Goal: Ask a question

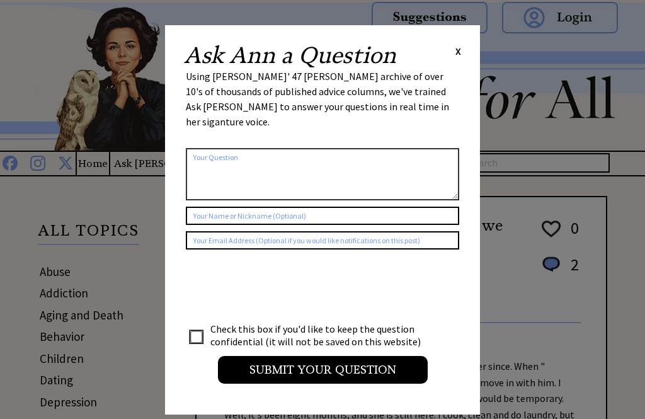
click at [455, 59] on div "Ask [PERSON_NAME] a Question X" at bounding box center [322, 55] width 277 height 23
click at [451, 56] on div "Ask [PERSON_NAME] a Question X" at bounding box center [322, 55] width 277 height 23
click at [447, 52] on div "Ask [PERSON_NAME] a Question X" at bounding box center [322, 55] width 277 height 23
click at [450, 52] on div "Ask [PERSON_NAME] a Question X" at bounding box center [322, 55] width 277 height 23
click at [449, 54] on div "Ask [PERSON_NAME] a Question X" at bounding box center [322, 55] width 277 height 23
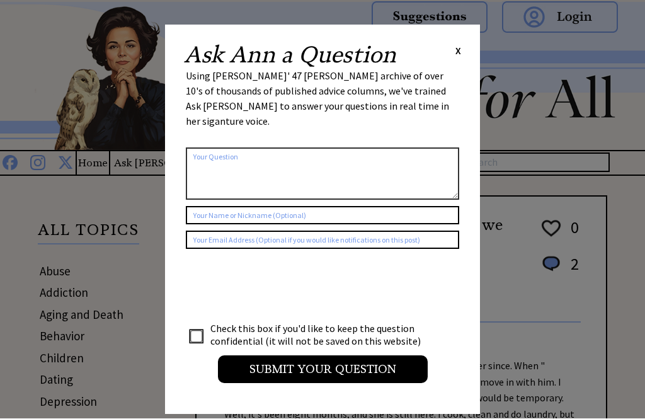
scroll to position [1, 0]
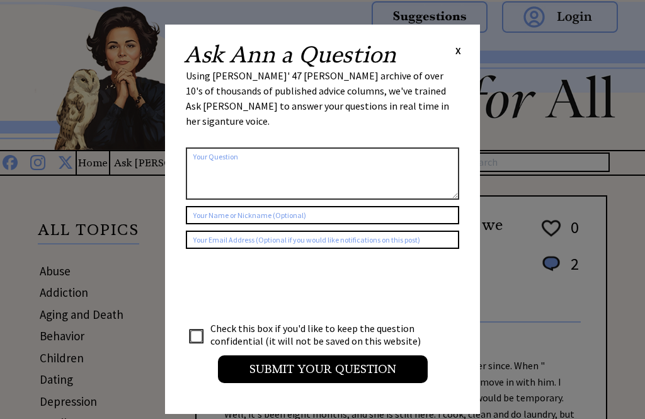
click at [441, 48] on div "Ask [PERSON_NAME] a Question X" at bounding box center [322, 54] width 277 height 23
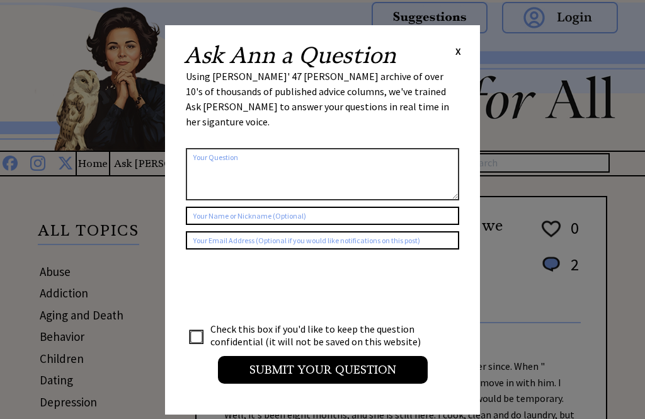
click at [450, 67] on table "Using [PERSON_NAME]' 47 [PERSON_NAME] archive of over 10's of thousands of publ…" at bounding box center [322, 231] width 277 height 329
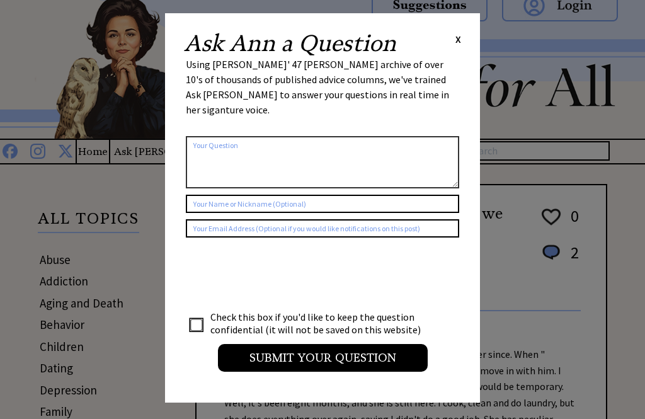
scroll to position [11, 0]
click at [424, 60] on div "Using [PERSON_NAME]' 47 [PERSON_NAME] archive of over 10's of thousands of publ…" at bounding box center [322, 93] width 273 height 73
click at [440, 57] on td "Using [PERSON_NAME]' 47 [PERSON_NAME] archive of over 10's of thousands of publ…" at bounding box center [322, 220] width 275 height 326
click at [447, 42] on div "Ask [PERSON_NAME] a Question X" at bounding box center [322, 44] width 277 height 23
click at [440, 45] on div "Ask [PERSON_NAME] a Question X" at bounding box center [322, 44] width 277 height 23
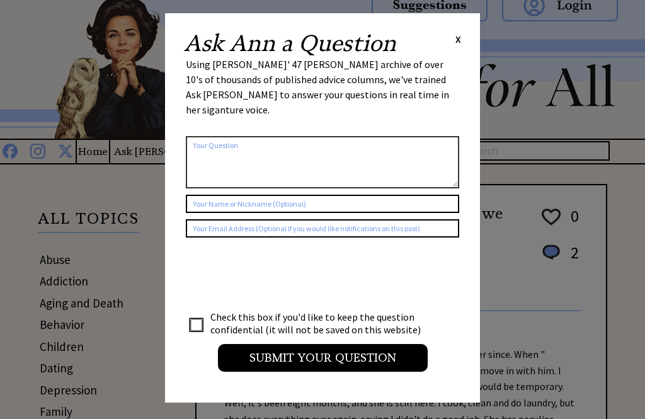
click at [457, 44] on span "X" at bounding box center [458, 39] width 6 height 13
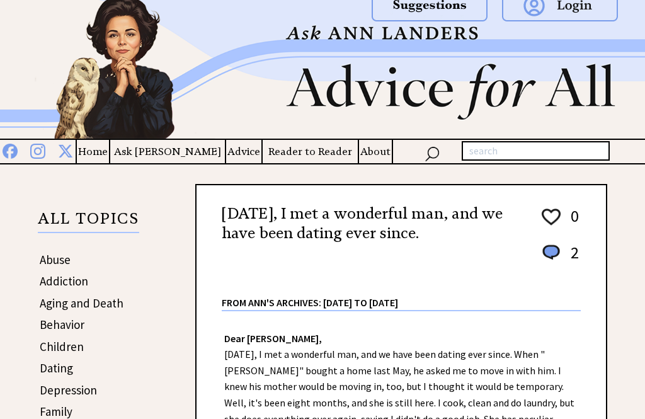
scroll to position [0, 0]
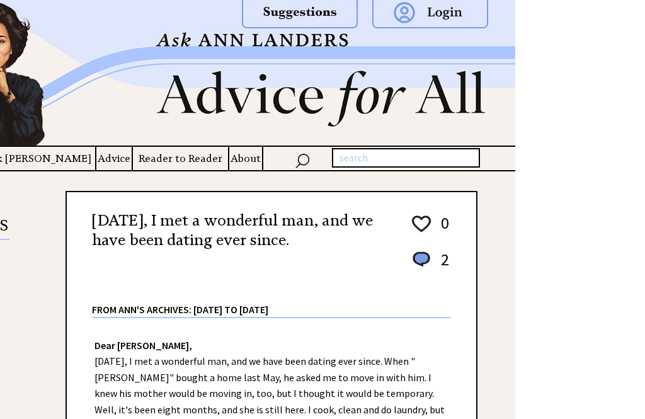
click at [460, 35] on div at bounding box center [515, 23] width 233 height 57
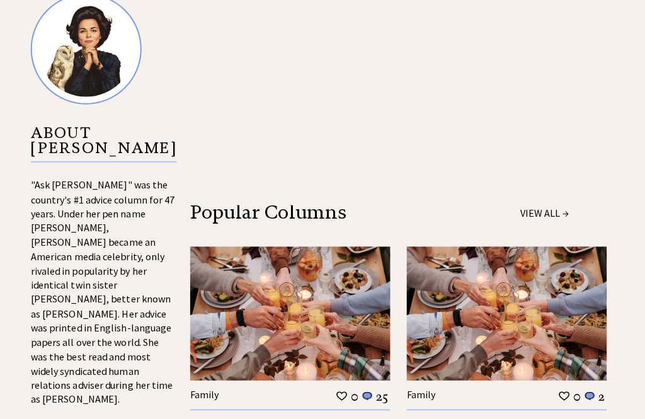
scroll to position [1186, 0]
